Goal: Information Seeking & Learning: Learn about a topic

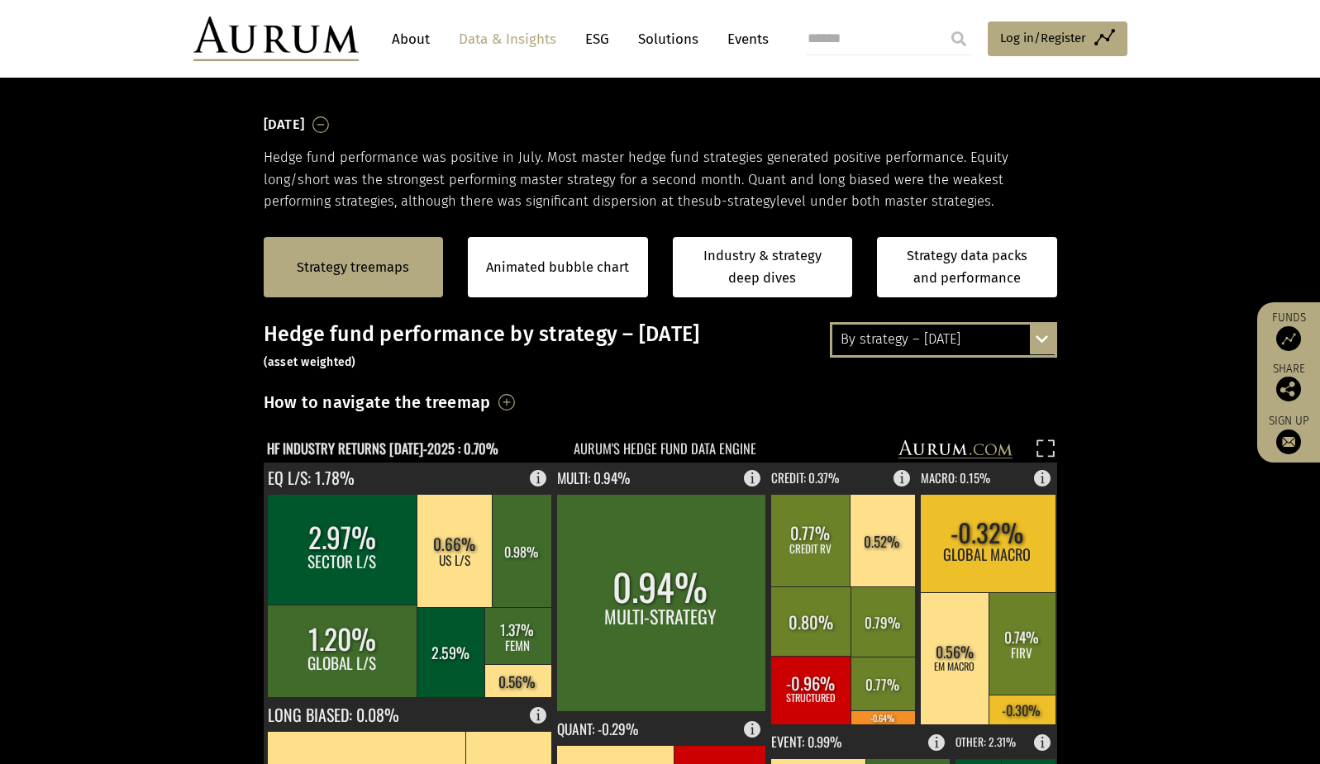
scroll to position [165, 0]
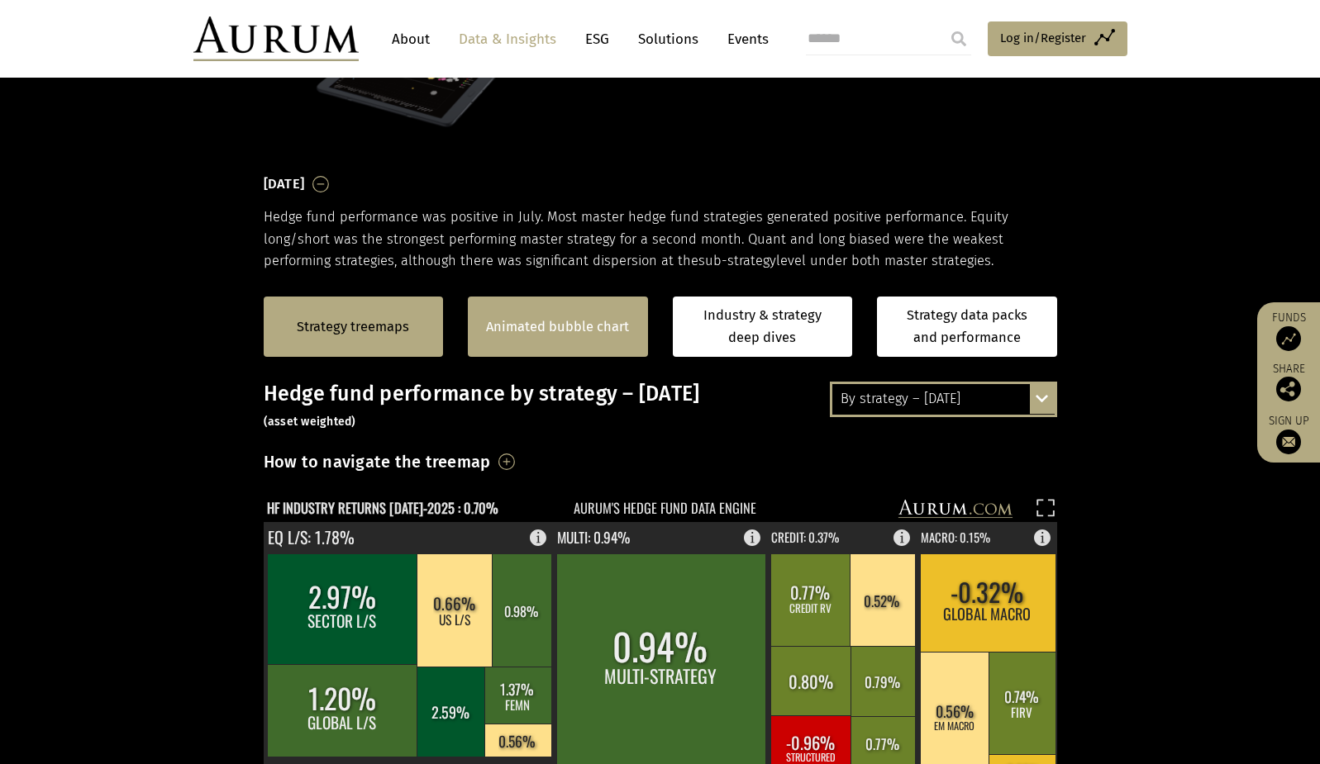
click at [609, 312] on div "Animated bubble chart" at bounding box center [558, 327] width 180 height 60
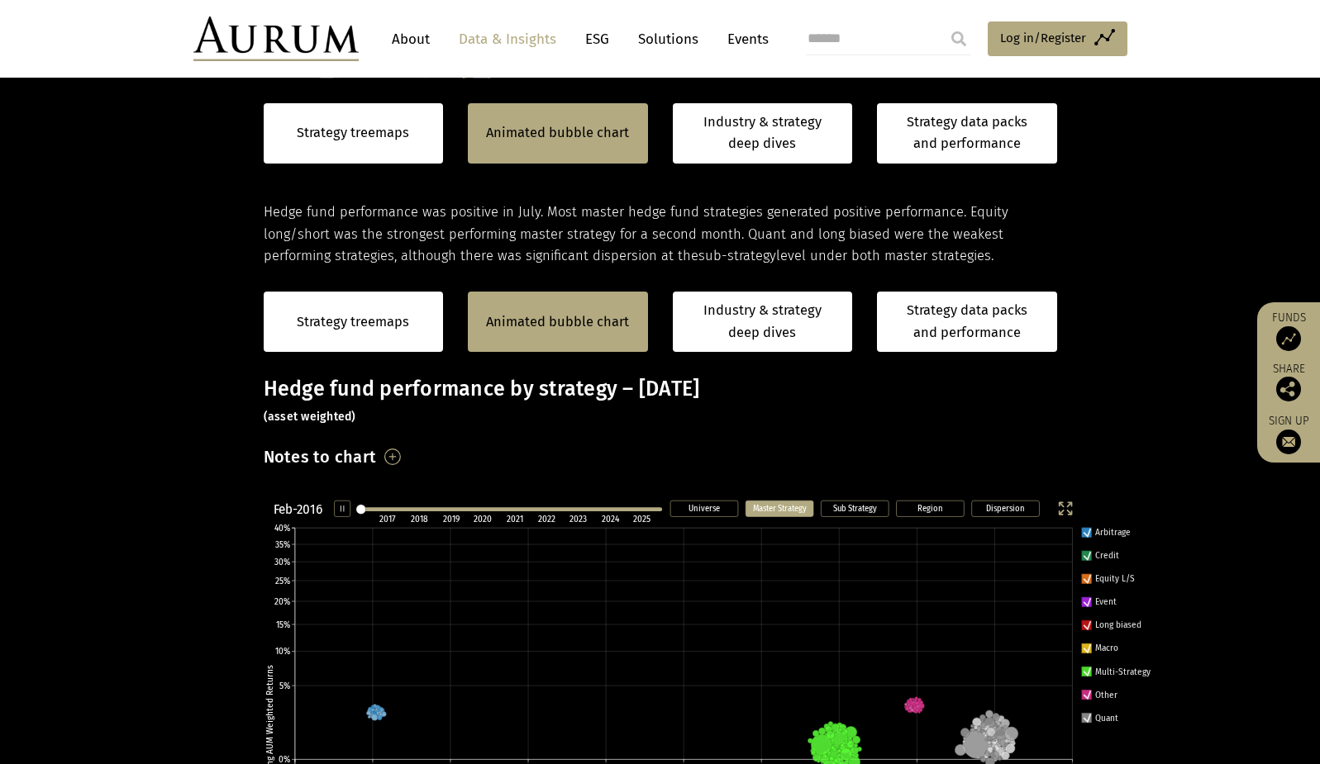
scroll to position [579, 0]
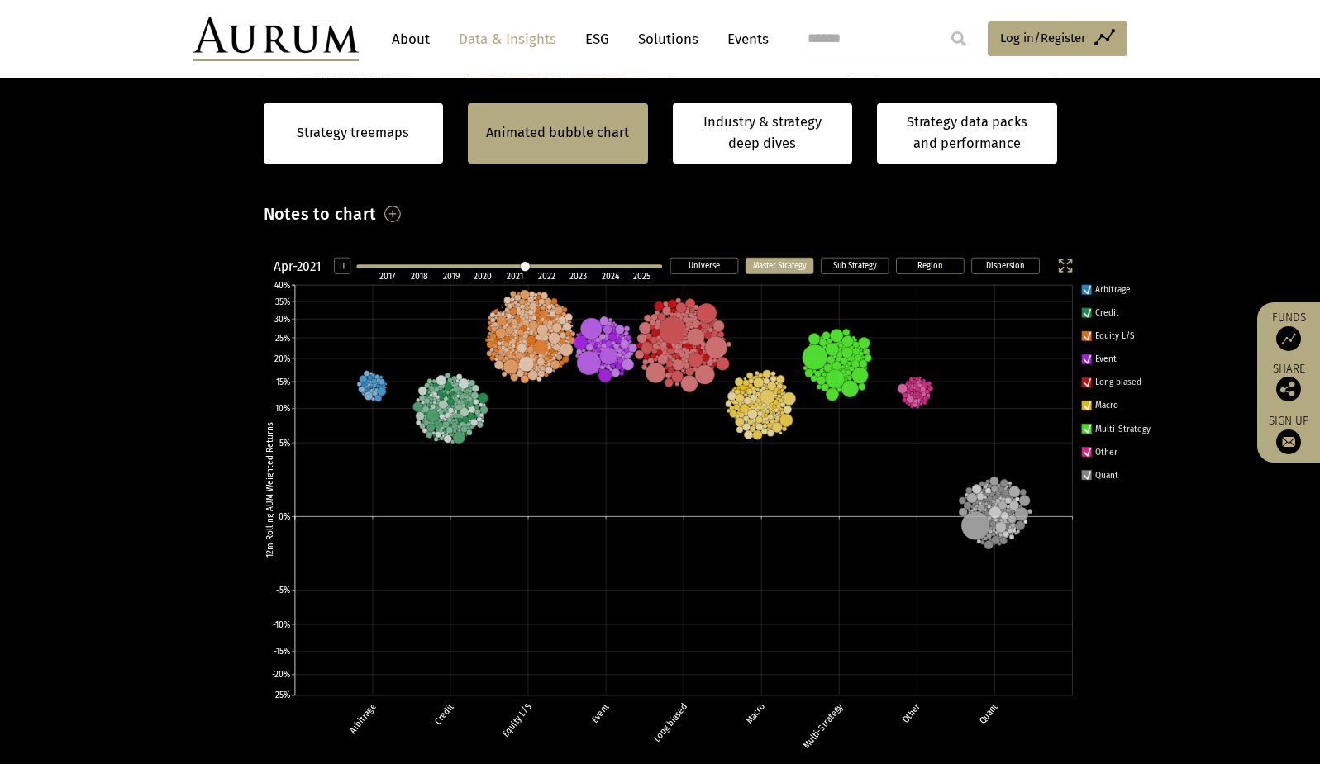
scroll to position [413, 0]
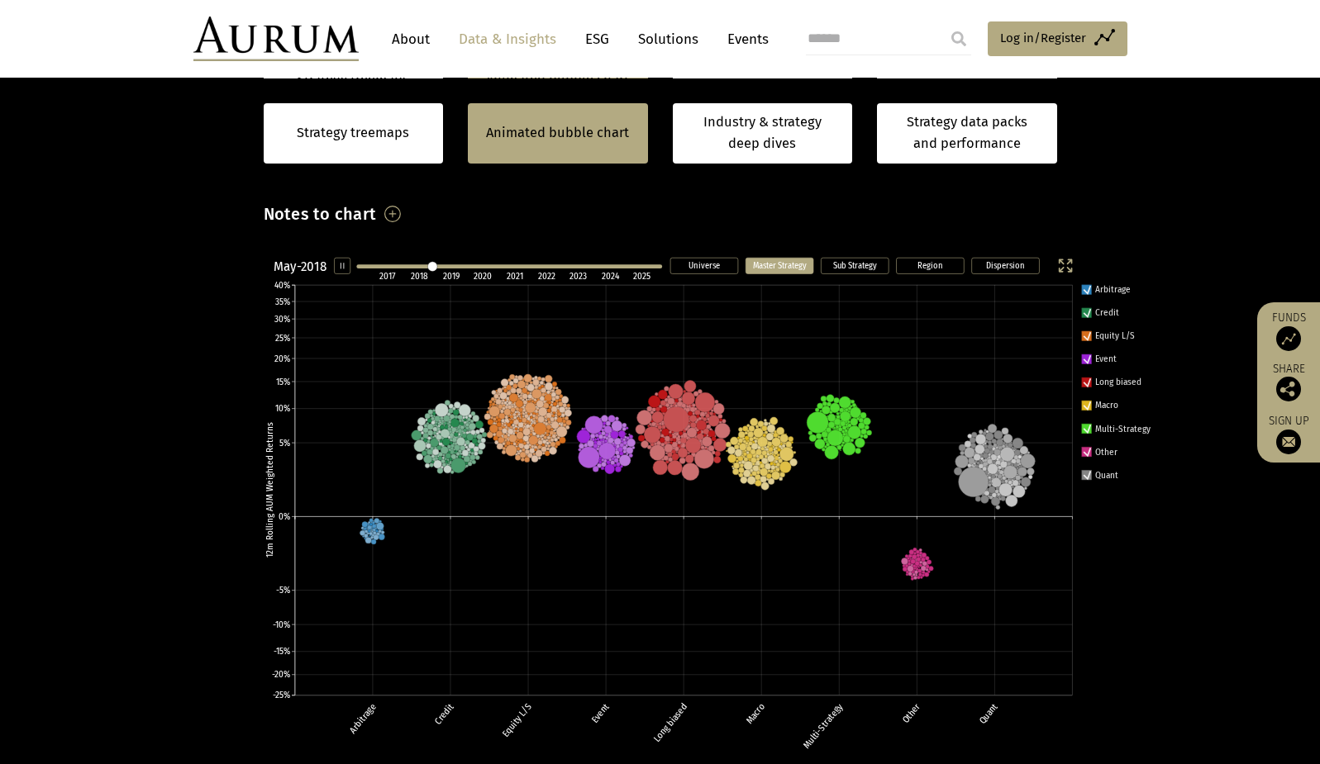
scroll to position [413, 0]
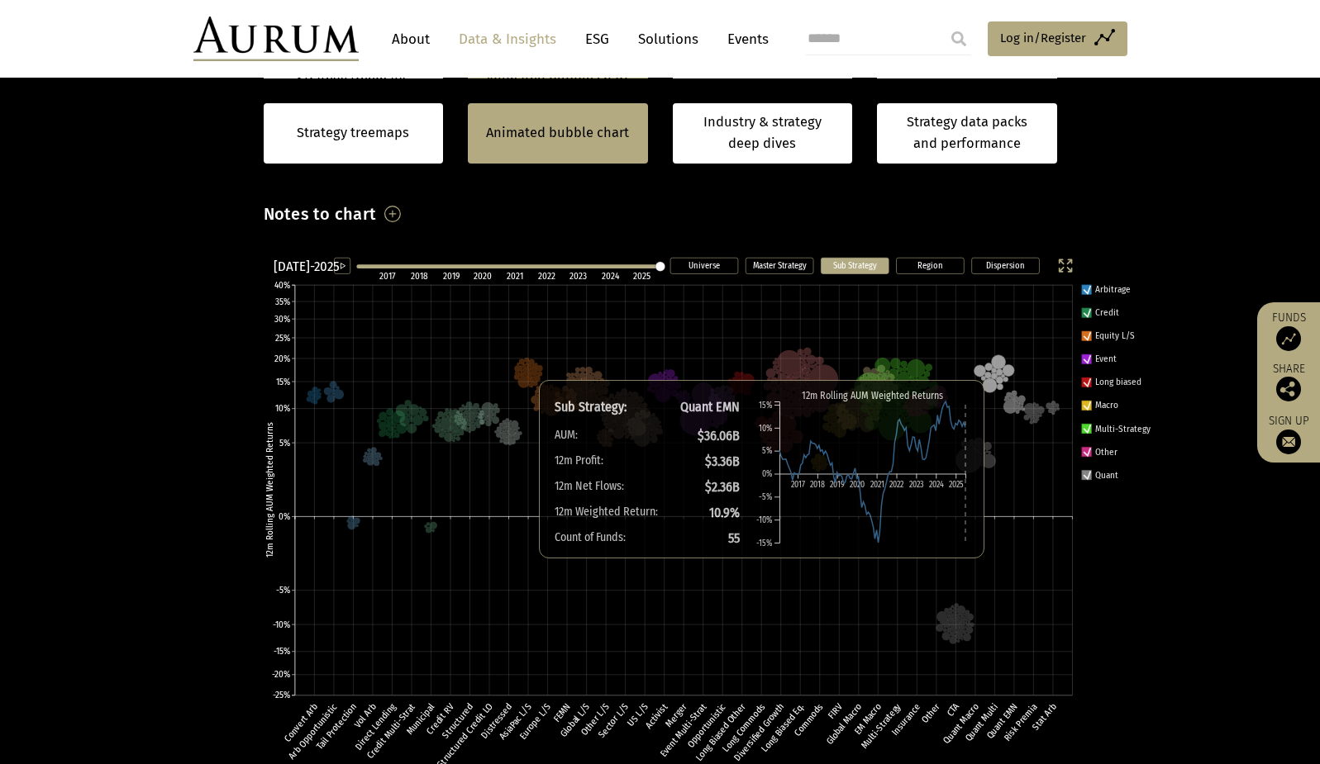
scroll to position [413, 0]
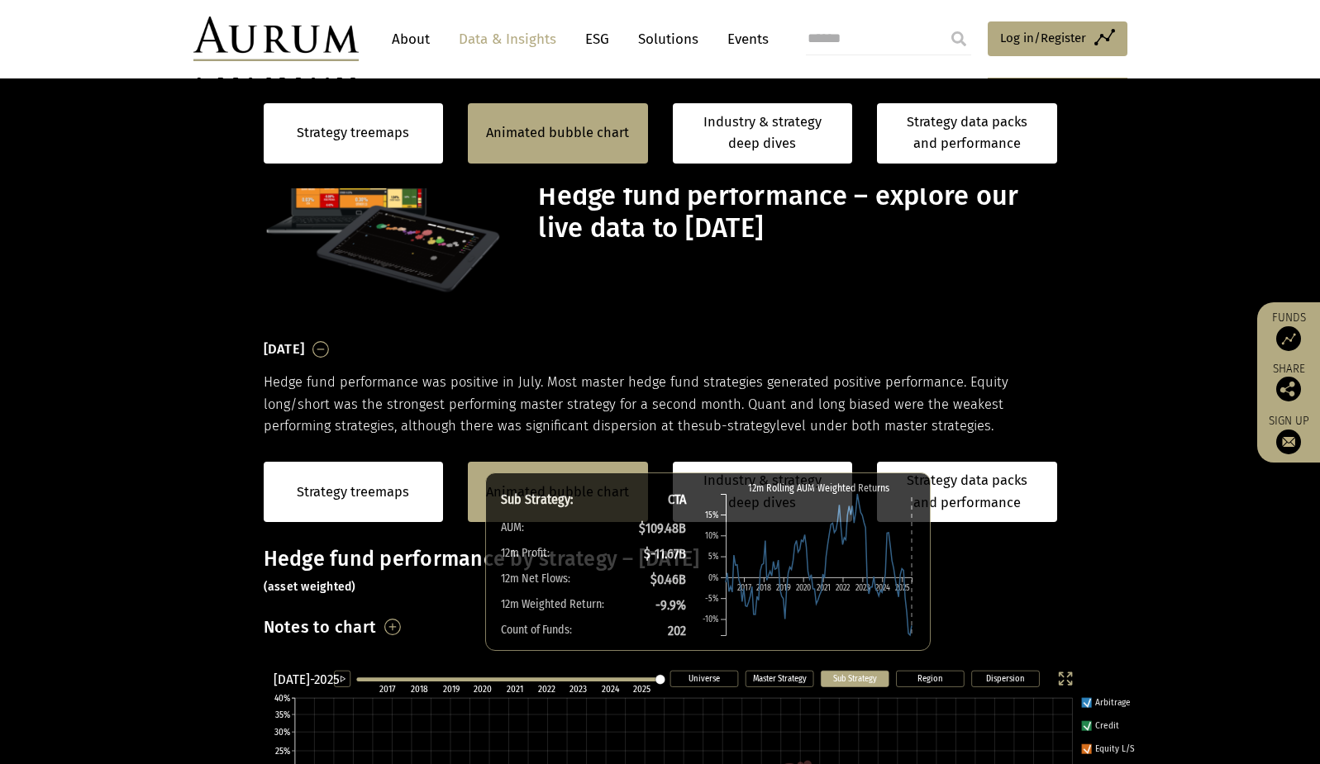
scroll to position [413, 0]
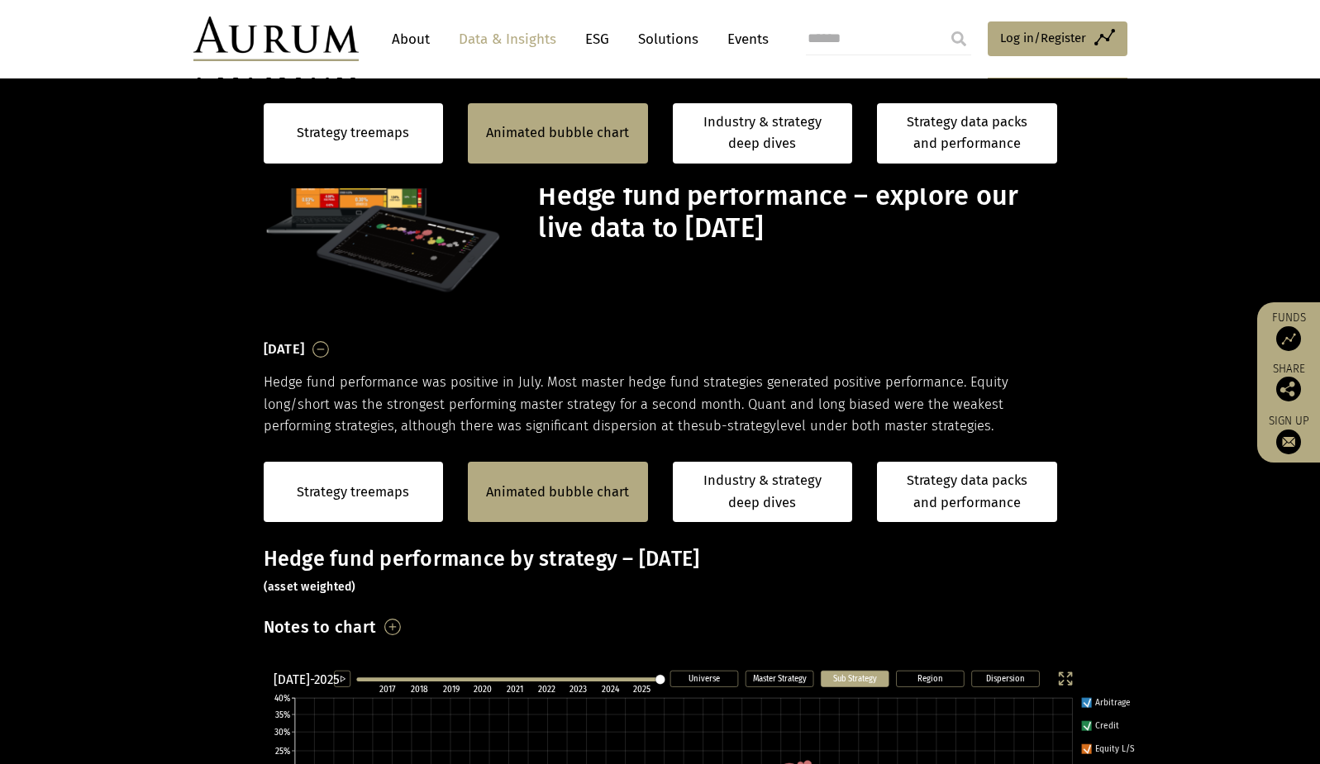
scroll to position [413, 0]
